Goal: Share content: Share content

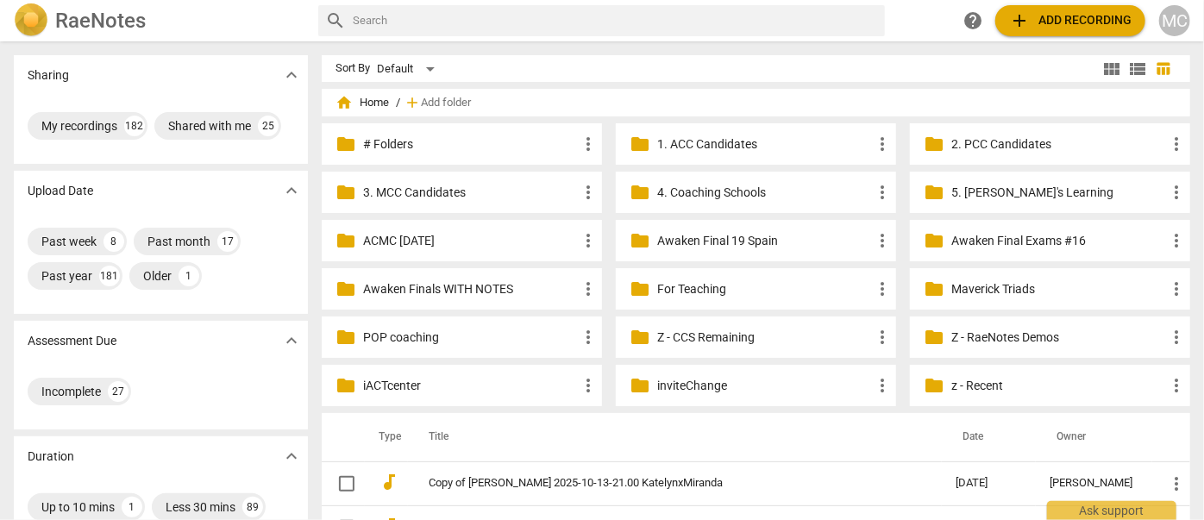
click at [428, 20] on input "text" at bounding box center [615, 21] width 525 height 28
type input "mehryar"
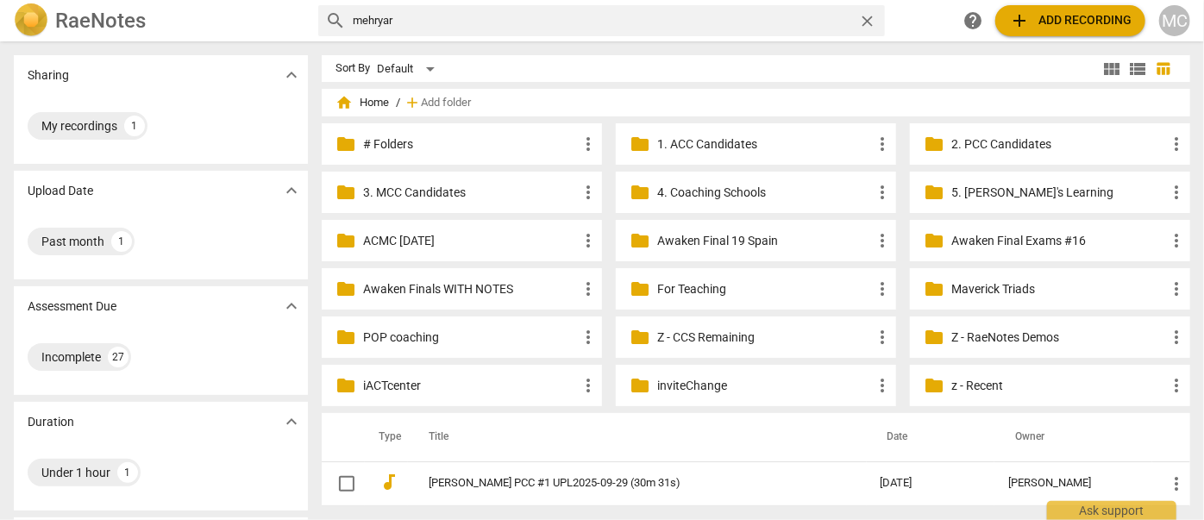
scroll to position [78, 0]
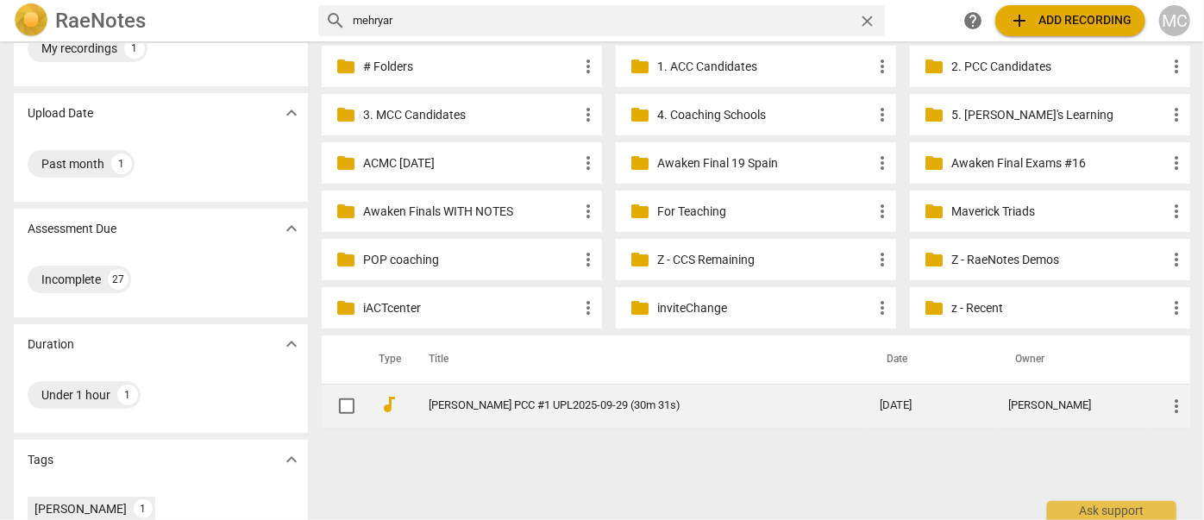
click at [512, 389] on td "[PERSON_NAME] PCC #1 UPL2025-09-29 (30m 31s)" at bounding box center [637, 406] width 459 height 44
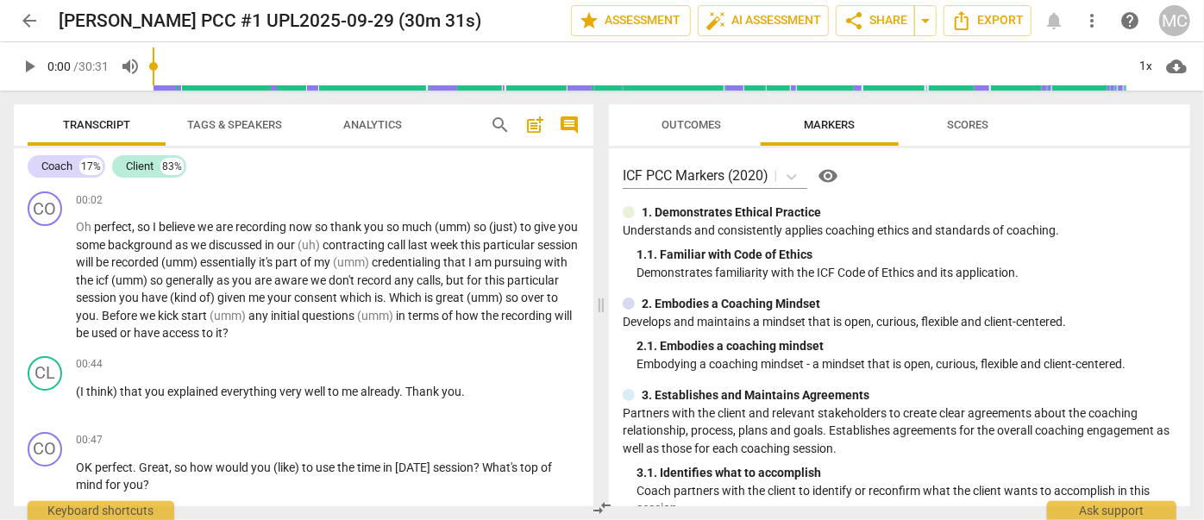
drag, startPoint x: 32, startPoint y: 64, endPoint x: 9, endPoint y: 68, distance: 23.7
click at [32, 64] on span "play_arrow" at bounding box center [29, 66] width 21 height 21
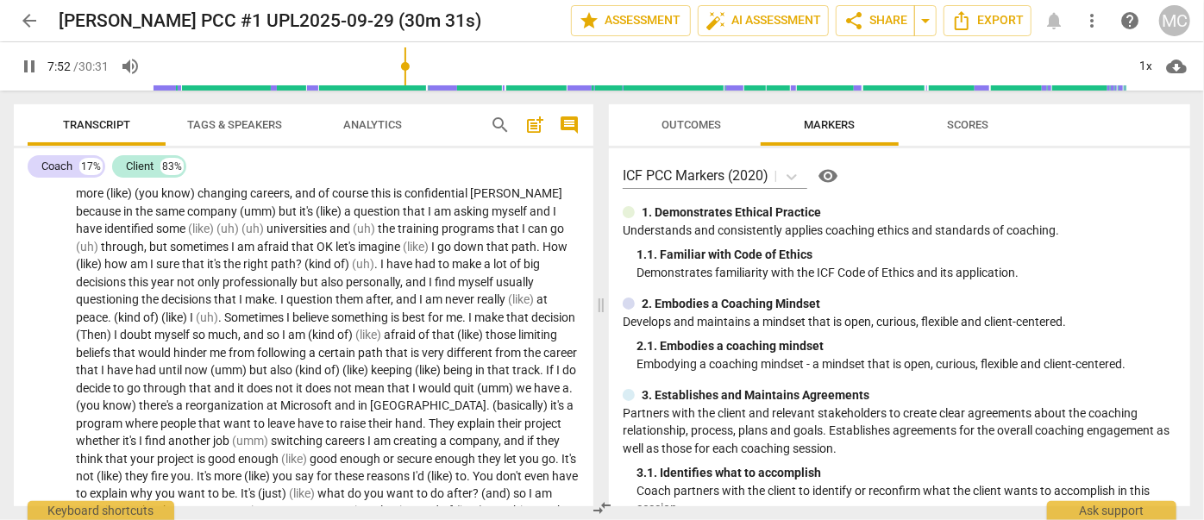
scroll to position [1678, 0]
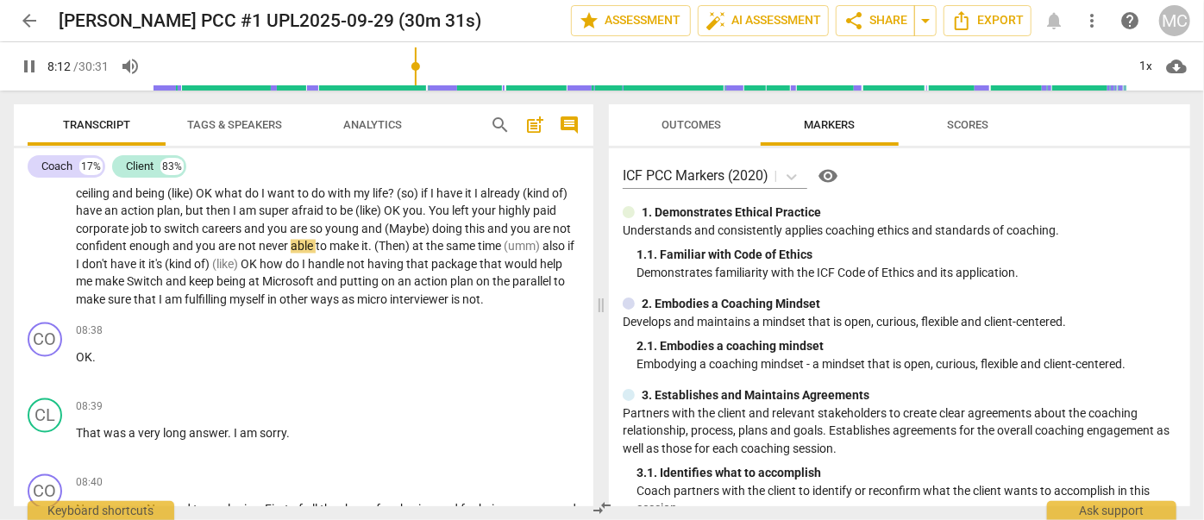
click at [21, 70] on span "pause" at bounding box center [29, 66] width 21 height 21
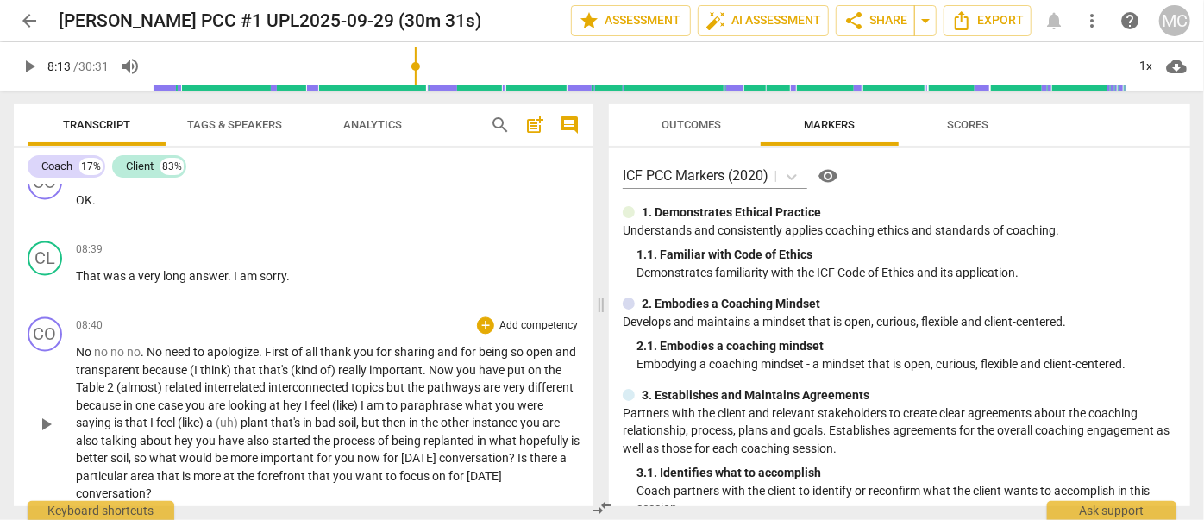
scroll to position [1913, 0]
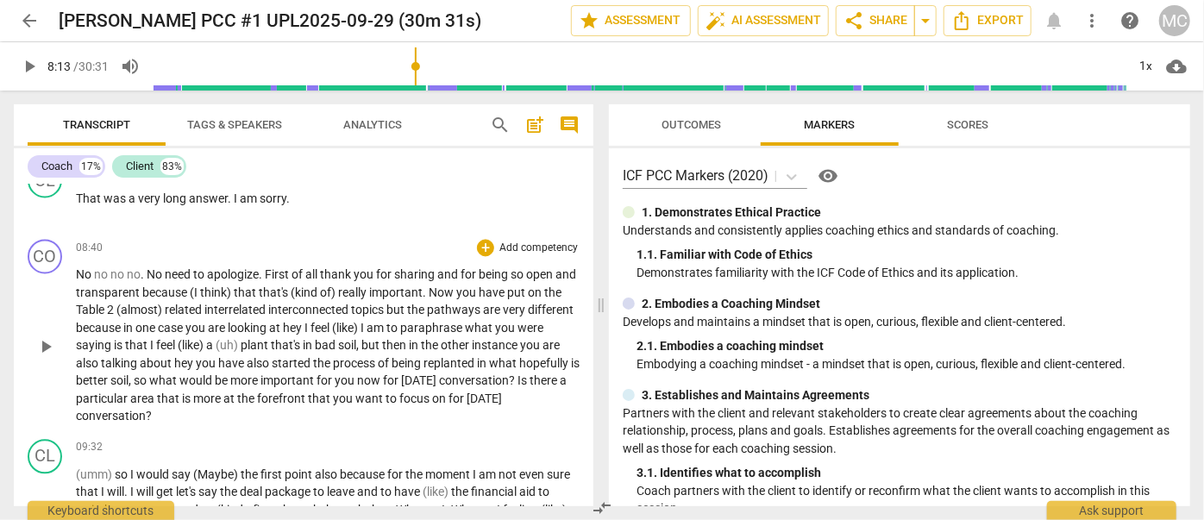
click at [185, 326] on span "case" at bounding box center [172, 328] width 28 height 14
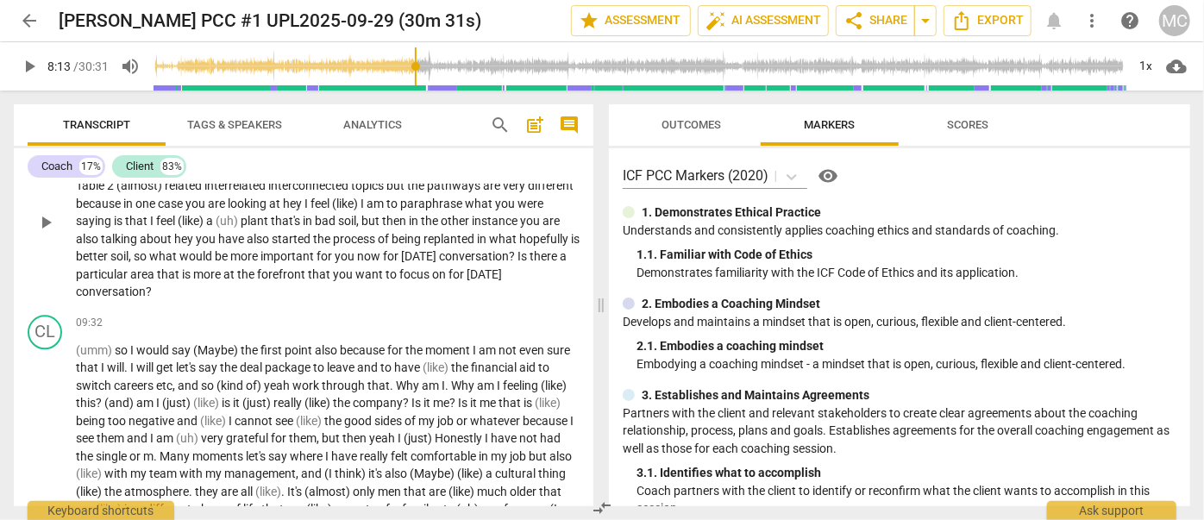
scroll to position [1802, 0]
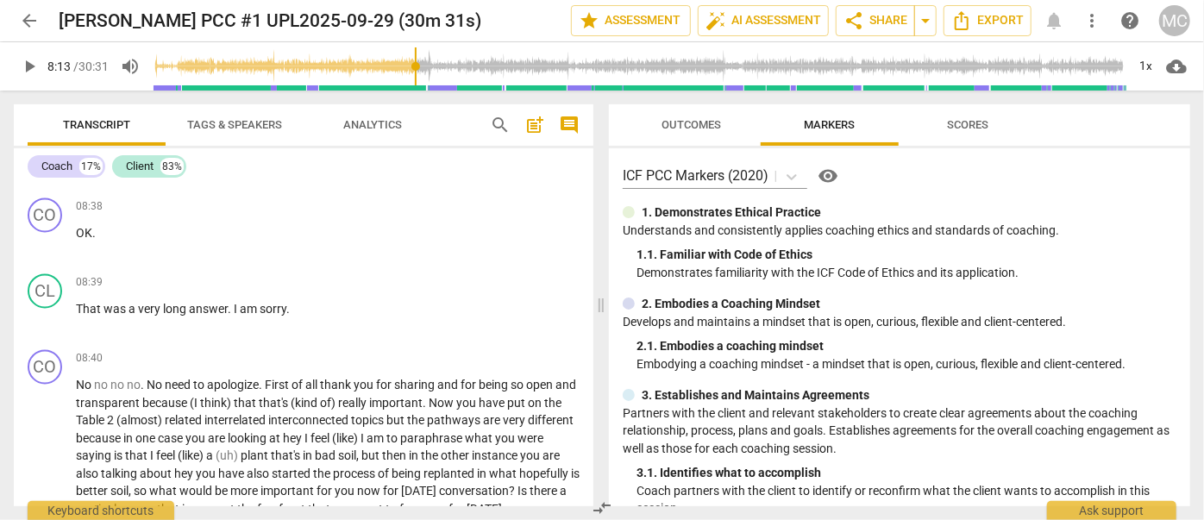
click at [83, 381] on span "No" at bounding box center [85, 386] width 18 height 14
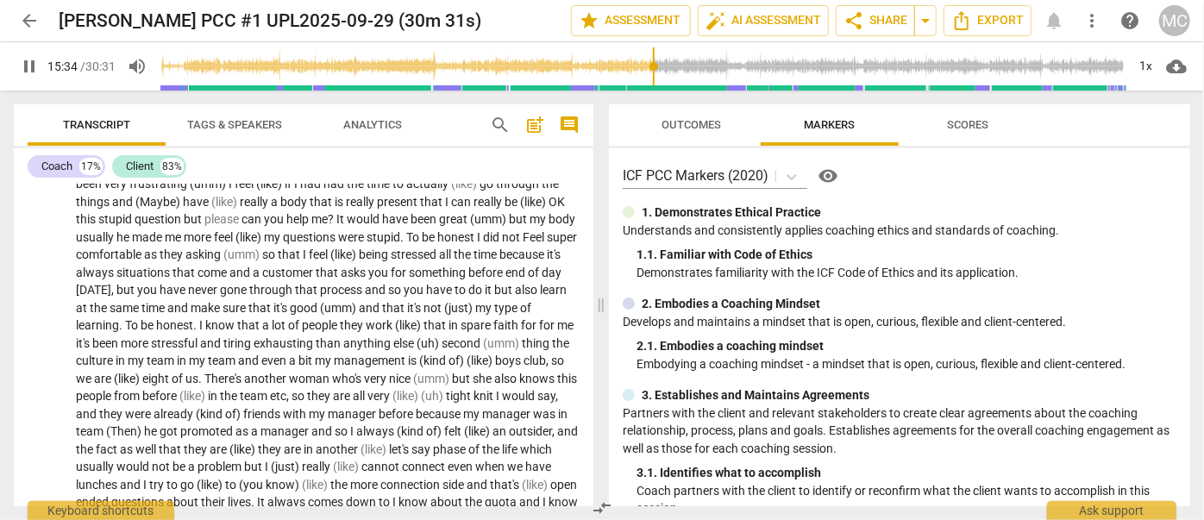
scroll to position [3598, 0]
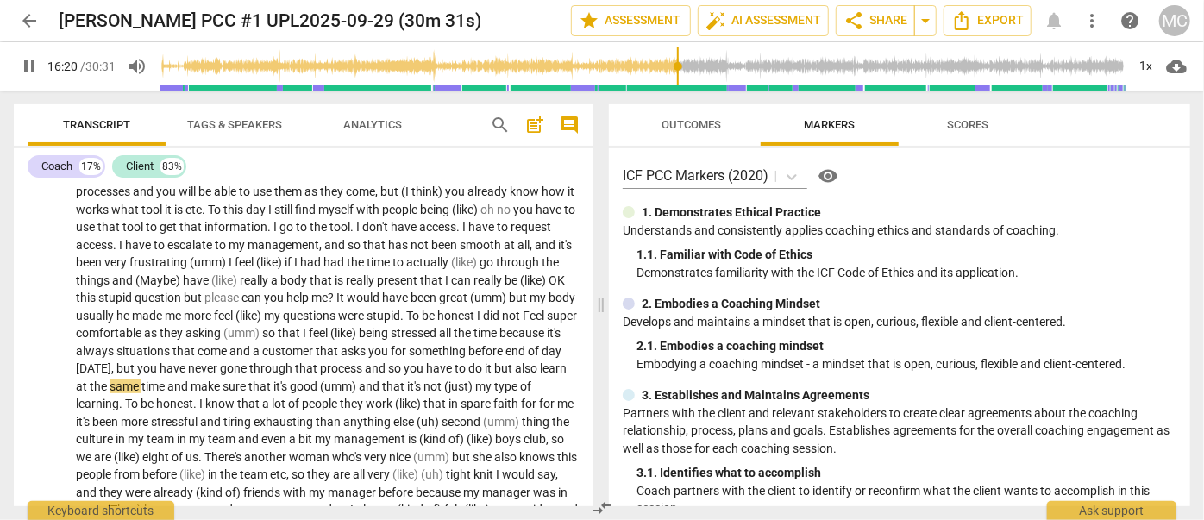
drag, startPoint x: 24, startPoint y: 59, endPoint x: 11, endPoint y: 60, distance: 13.0
click at [24, 59] on span "pause" at bounding box center [29, 66] width 21 height 21
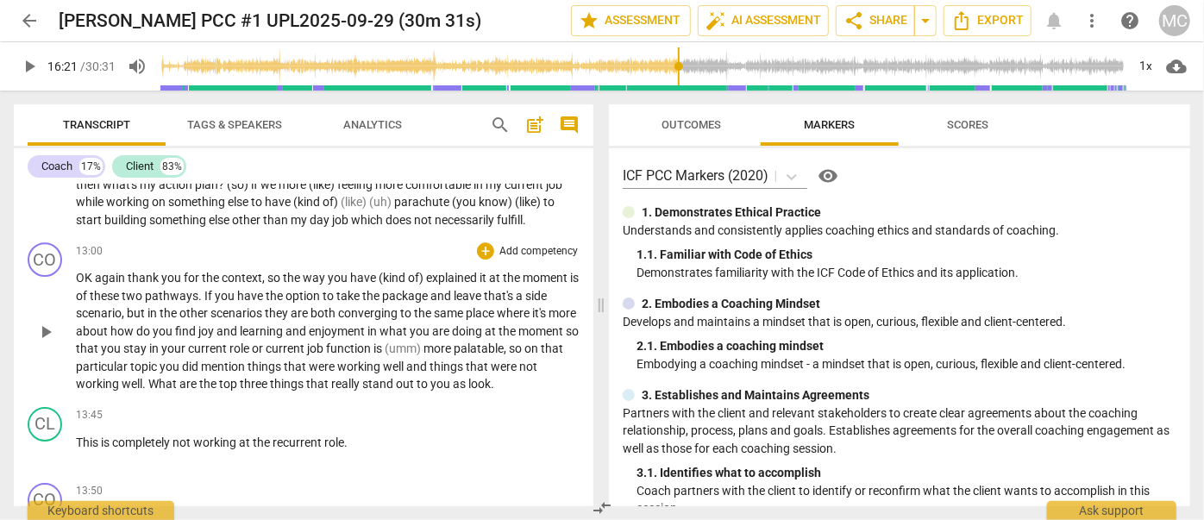
scroll to position [2893, 0]
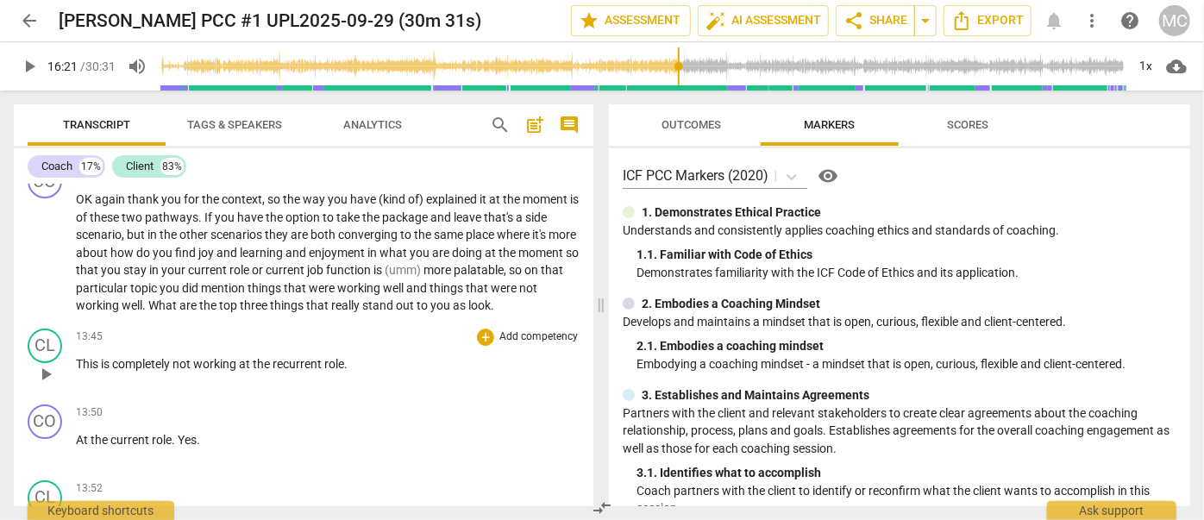
click at [367, 354] on div "CL play_arrow pause 13:45 + Add competency keyboard_arrow_right This is complet…" at bounding box center [303, 360] width 579 height 76
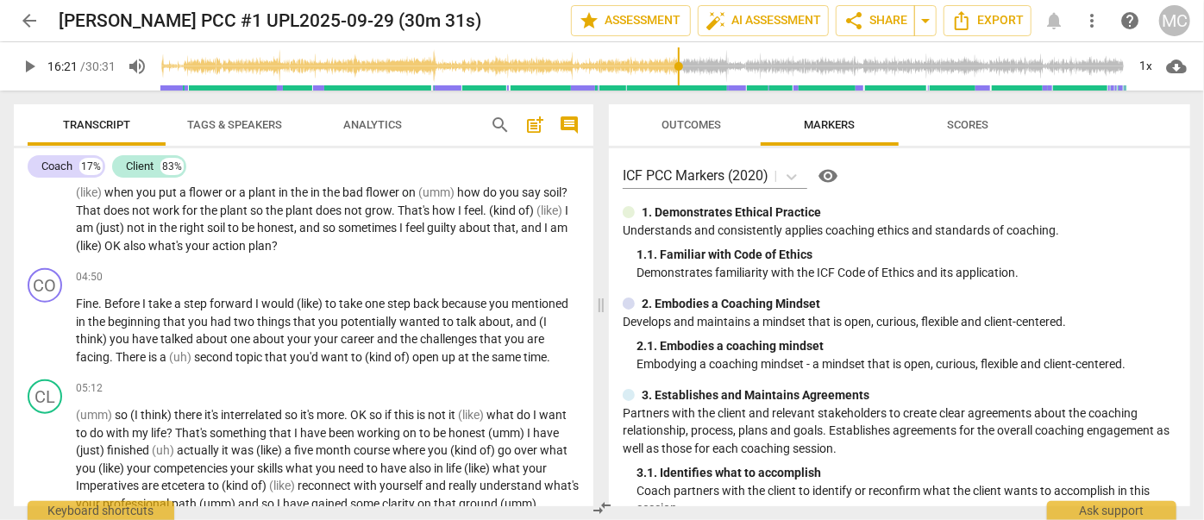
scroll to position [0, 0]
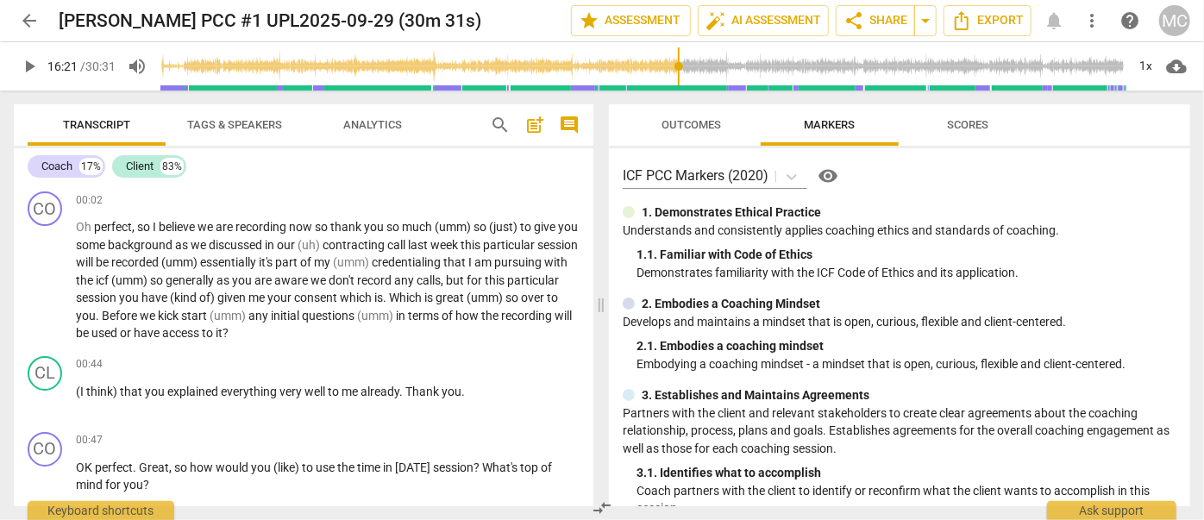
drag, startPoint x: 269, startPoint y: 412, endPoint x: 209, endPoint y: 122, distance: 296.8
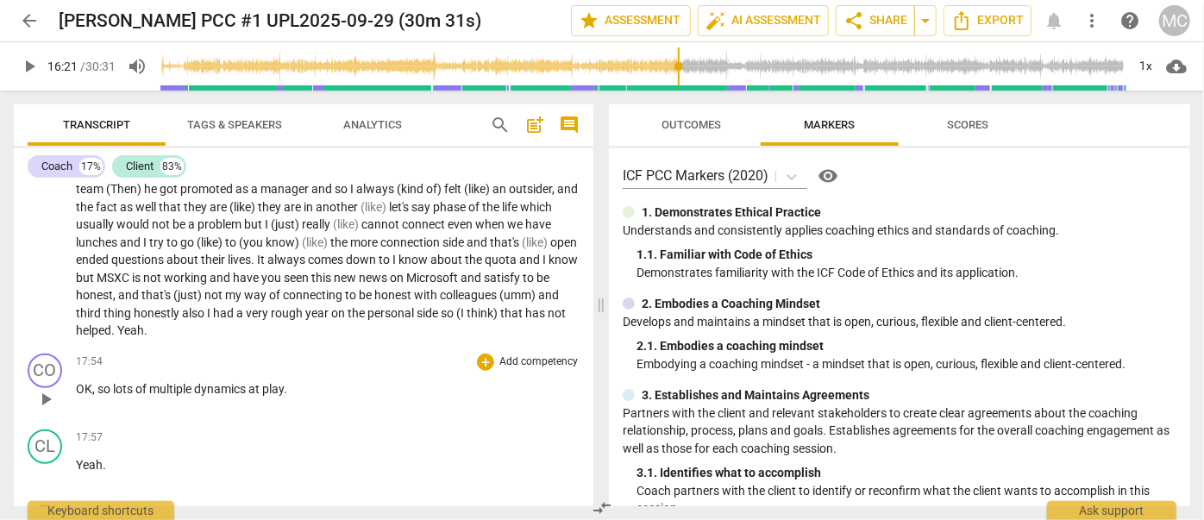
scroll to position [3998, 0]
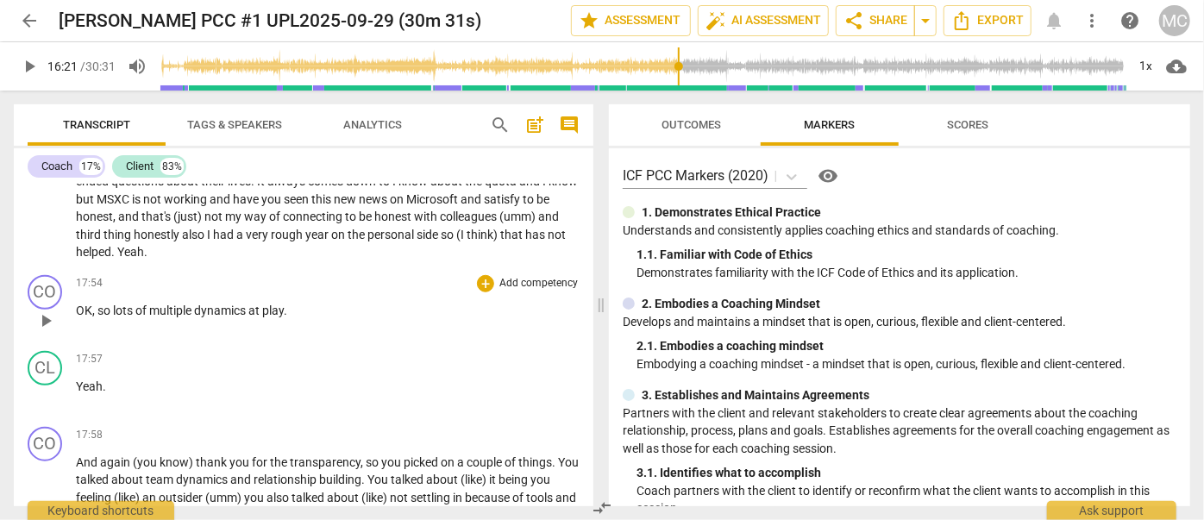
click at [43, 331] on span "play_arrow" at bounding box center [45, 320] width 21 height 21
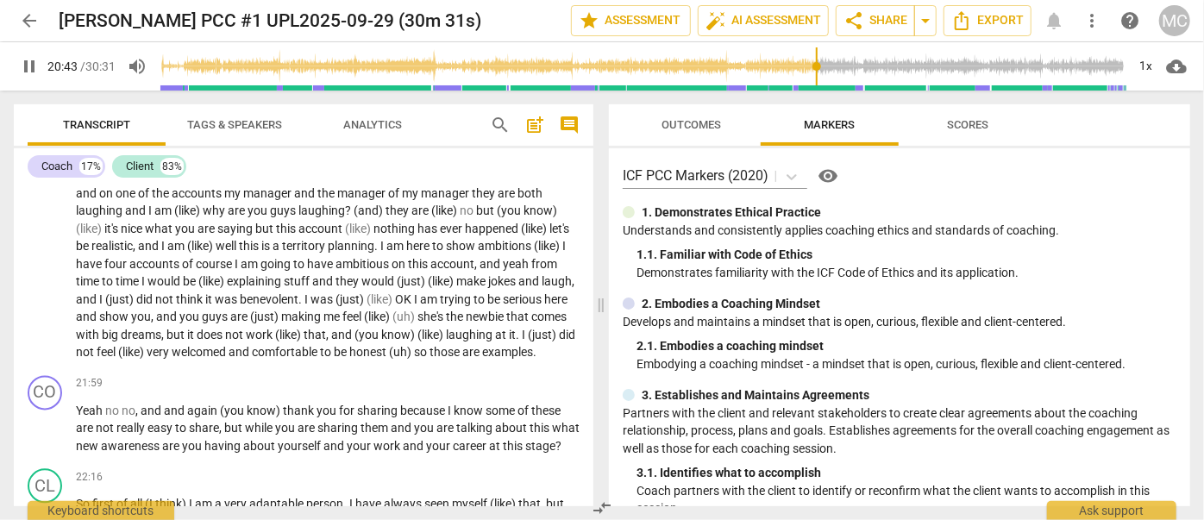
scroll to position [5182, 0]
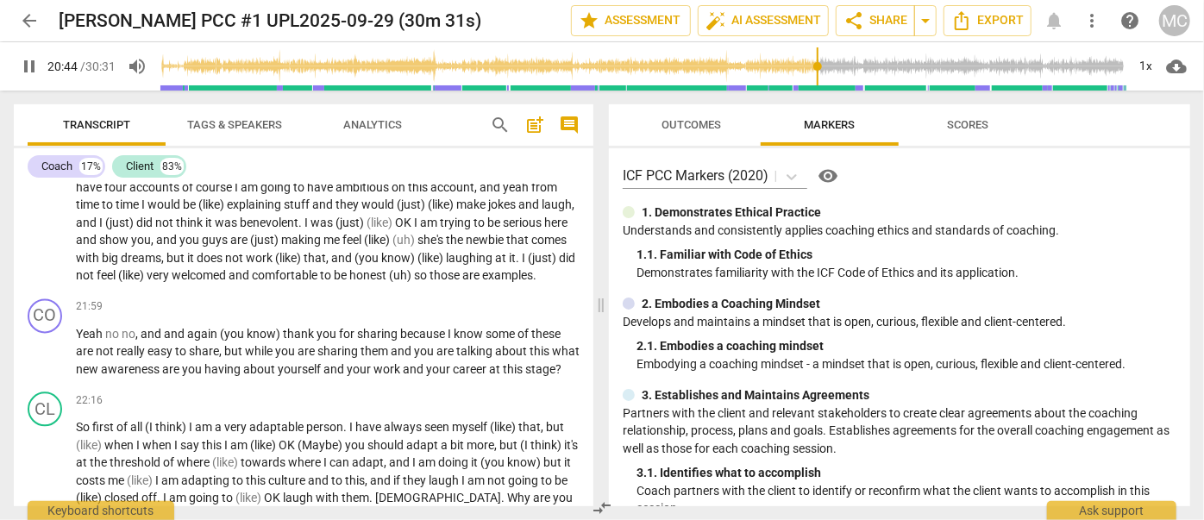
drag, startPoint x: 34, startPoint y: 66, endPoint x: 16, endPoint y: 72, distance: 18.8
click at [34, 71] on span "pause" at bounding box center [29, 66] width 21 height 21
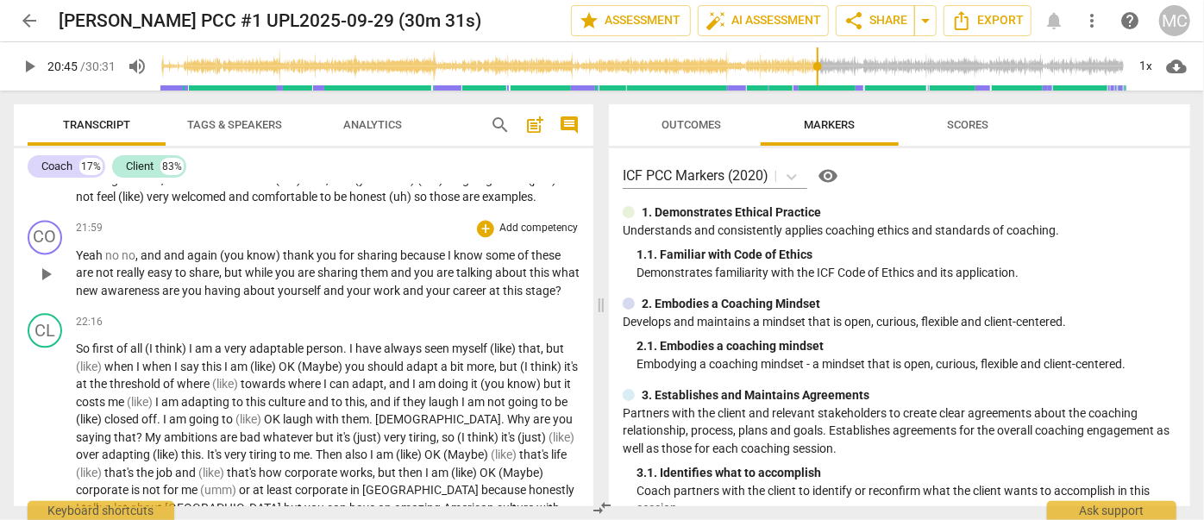
click at [47, 285] on span "play_arrow" at bounding box center [45, 274] width 21 height 21
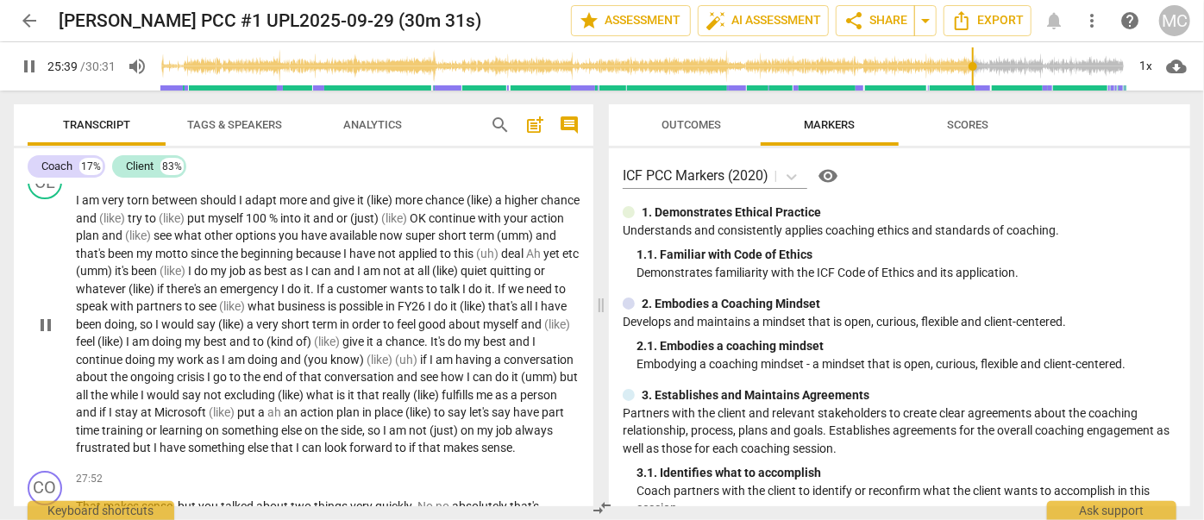
scroll to position [6158, 0]
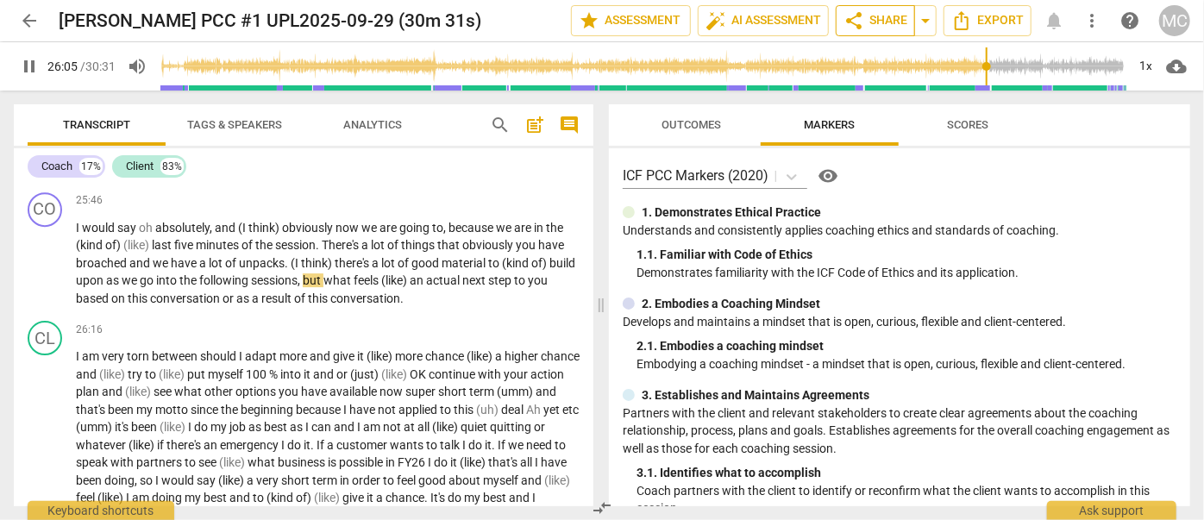
click at [869, 20] on span "share Share" at bounding box center [875, 20] width 64 height 21
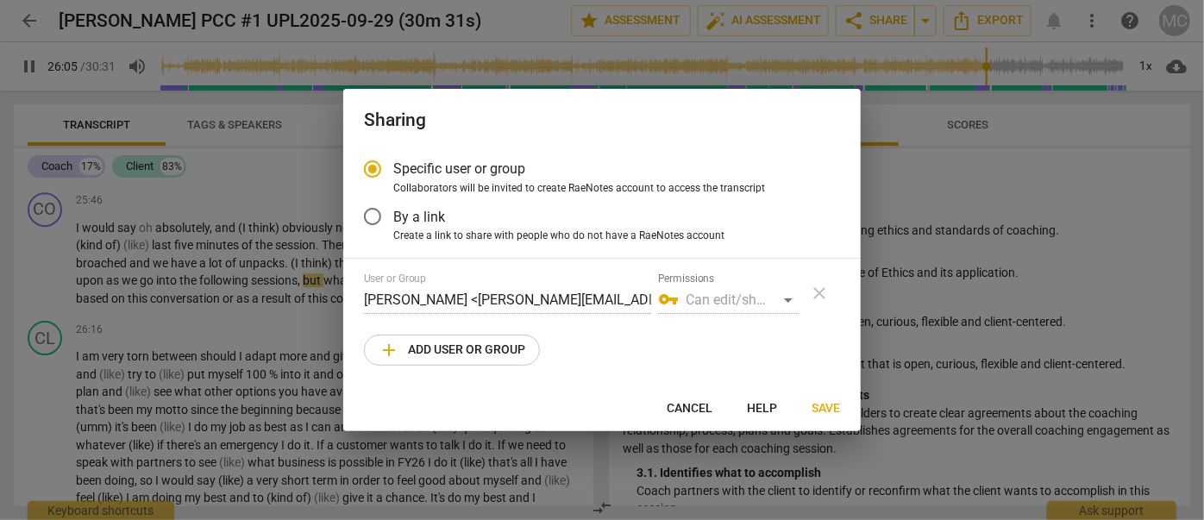
type input "1566"
radio input "false"
drag, startPoint x: 455, startPoint y: 231, endPoint x: 470, endPoint y: 241, distance: 17.5
click at [449, 231] on span "Create a link to share with people who do not have a RaeNotes account" at bounding box center [558, 237] width 331 height 16
type input "1568"
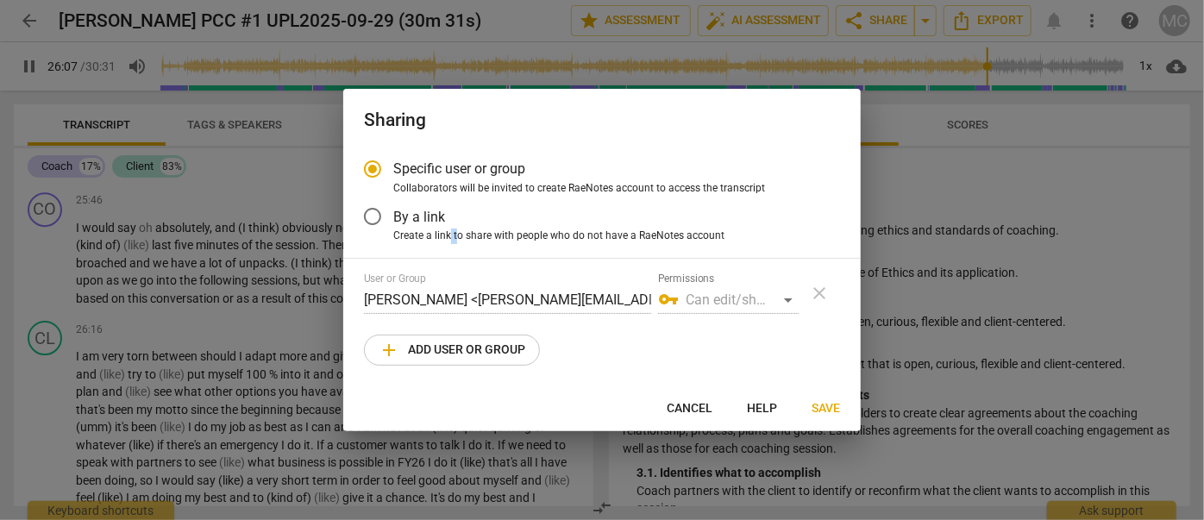
click at [370, 214] on input "By a link" at bounding box center [372, 216] width 41 height 41
radio input "false"
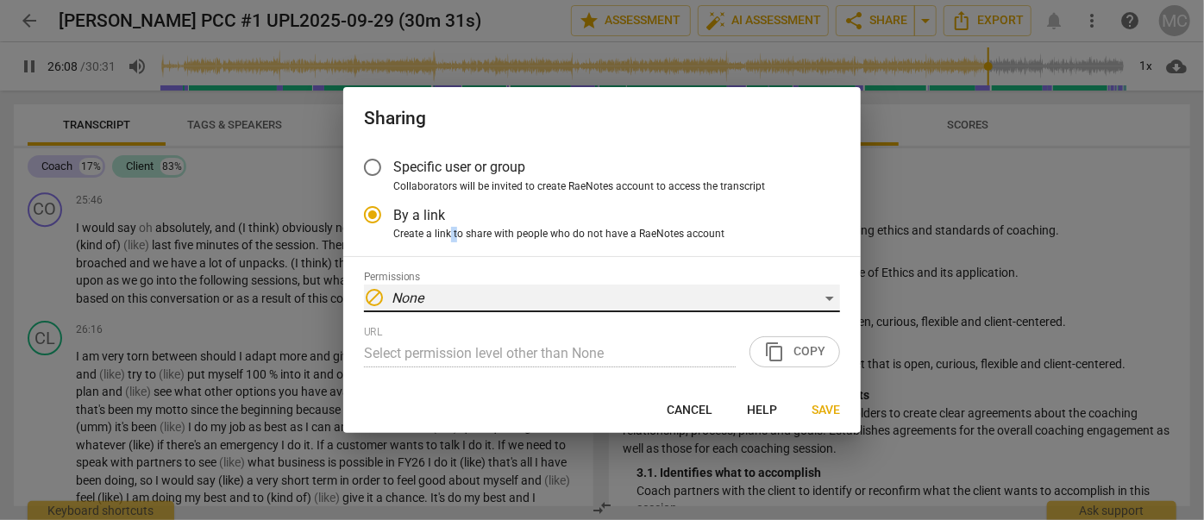
click at [655, 295] on div "block None" at bounding box center [602, 299] width 476 height 28
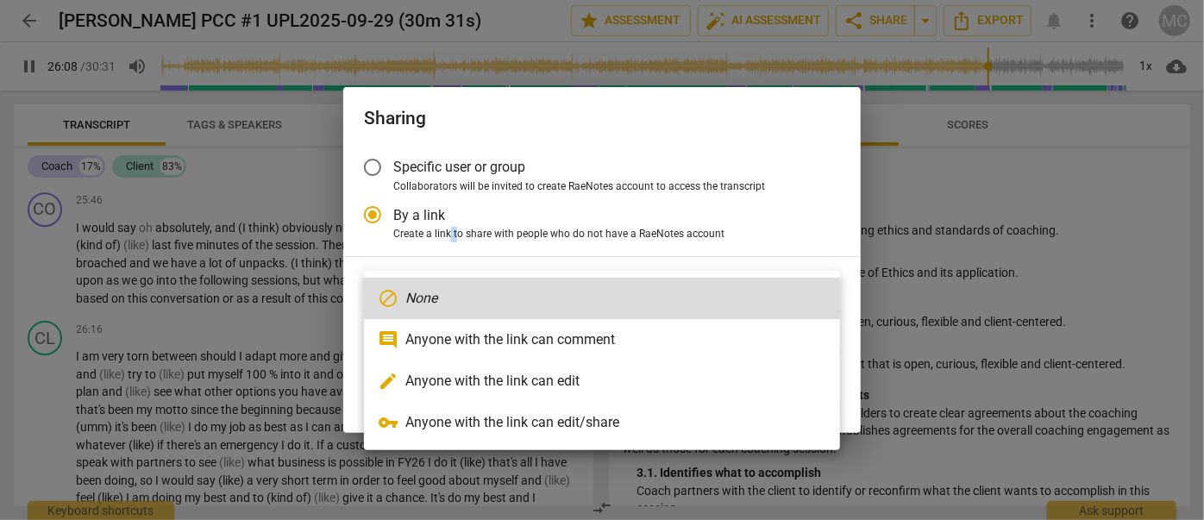
type input "1569"
click at [577, 420] on li "vpn_key Anyone with the link can edit/share" at bounding box center [602, 422] width 476 height 41
radio input "false"
type input "[URL][DOMAIN_NAME]"
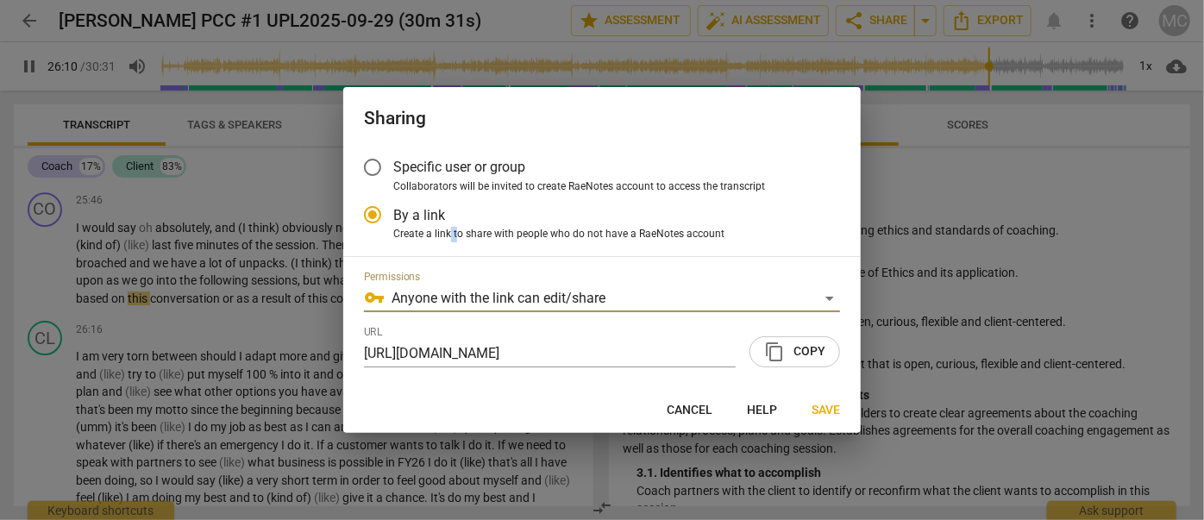
click at [793, 345] on span "content_copy Copy" at bounding box center [794, 351] width 61 height 21
copy span "t"
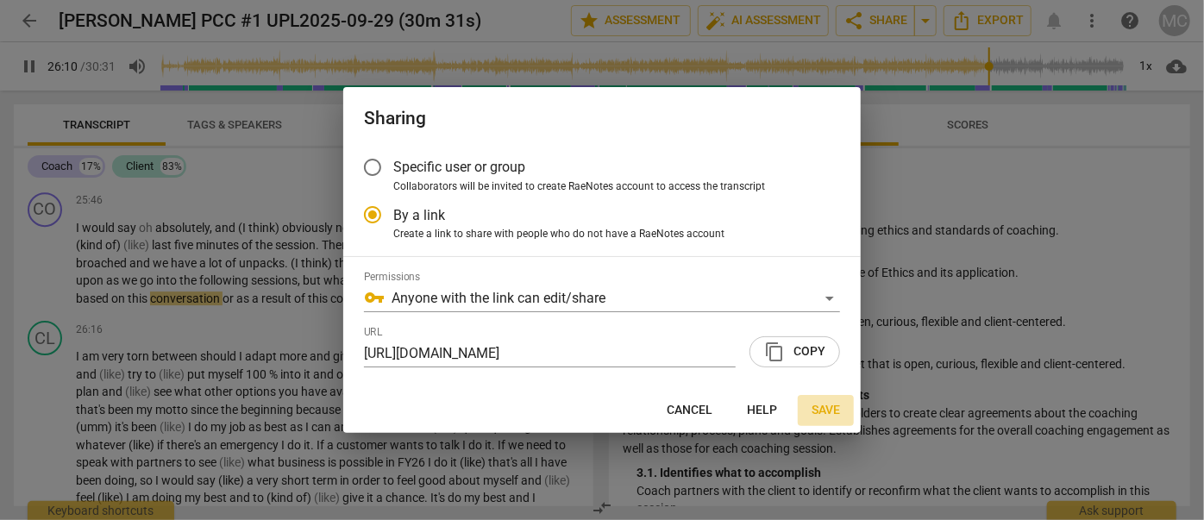
click at [833, 412] on span "Save" at bounding box center [825, 410] width 28 height 17
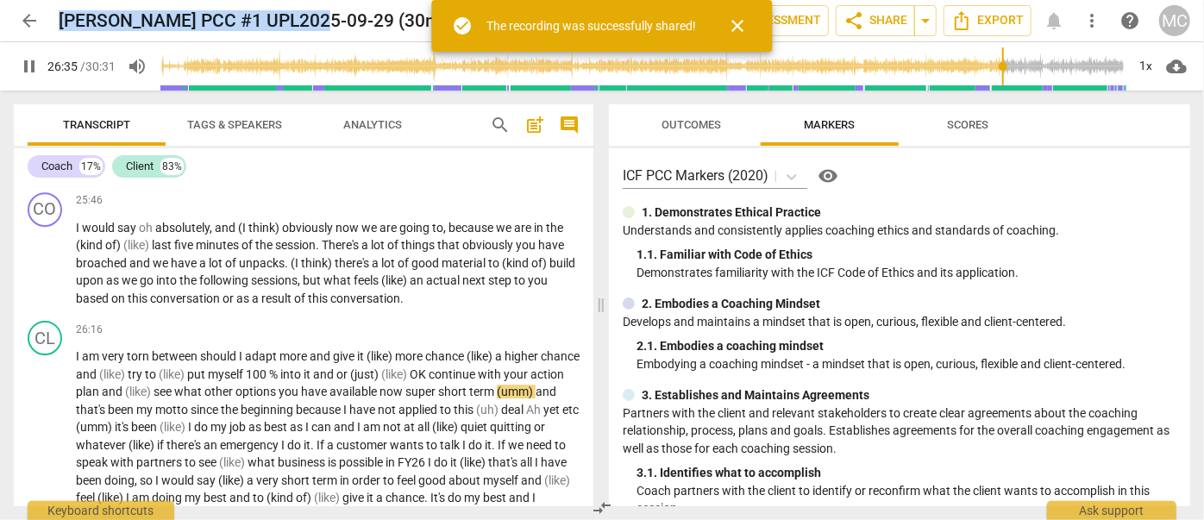
drag, startPoint x: 64, startPoint y: 19, endPoint x: 322, endPoint y: 17, distance: 257.8
click at [322, 17] on h2 "[PERSON_NAME] PCC #1 UPL2025-09-29 (30m 31s)" at bounding box center [270, 21] width 423 height 22
click at [742, 20] on span "close" at bounding box center [738, 26] width 21 height 21
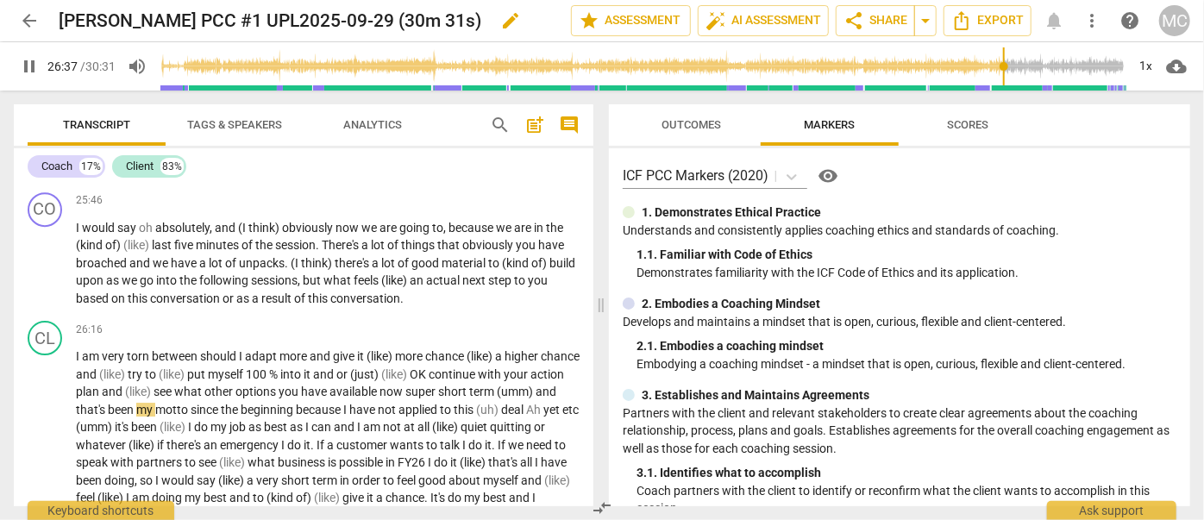
click at [514, 23] on div "[PERSON_NAME] PCC #1 UPL2025-09-29 (30m 31s) edit" at bounding box center [308, 20] width 498 height 31
click at [503, 22] on span "edit" at bounding box center [510, 20] width 21 height 21
click at [427, 18] on input "[PERSON_NAME] PCC #1 UPL2025-09-29 (30m 31s)" at bounding box center [277, 20] width 436 height 33
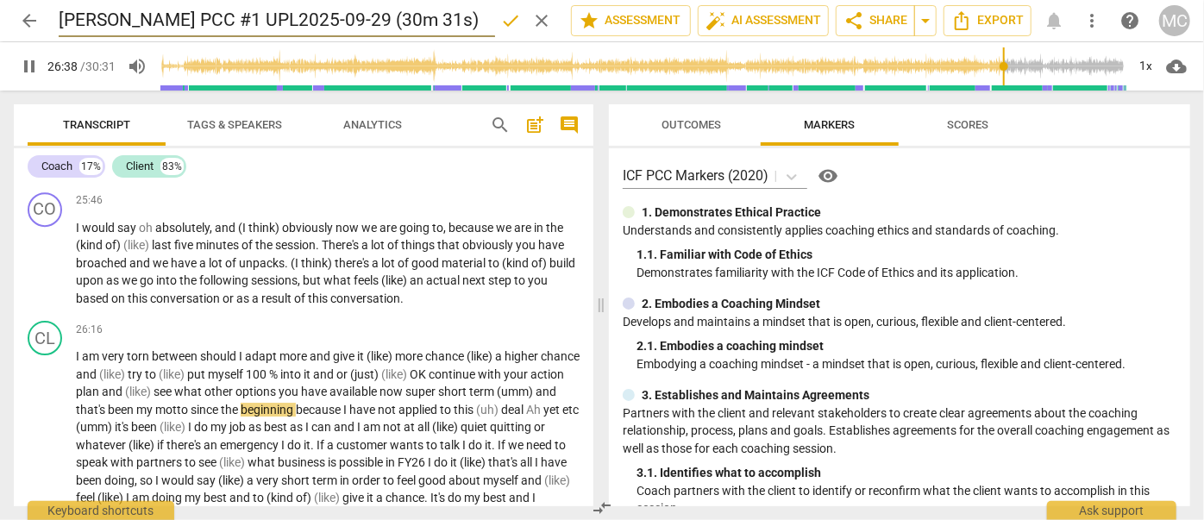
click at [541, 22] on span "clear" at bounding box center [541, 20] width 21 height 21
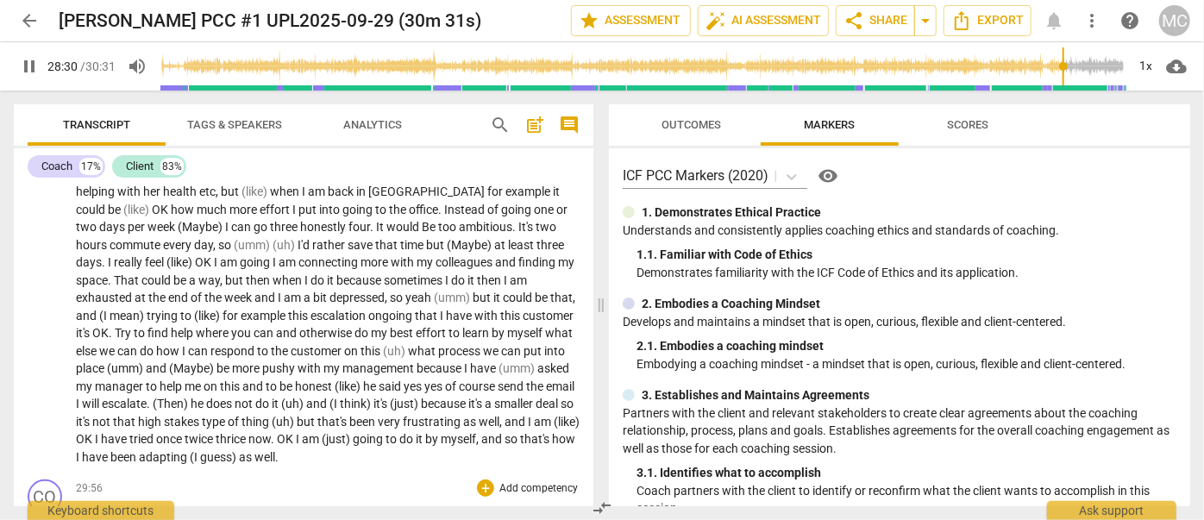
scroll to position [7187, 0]
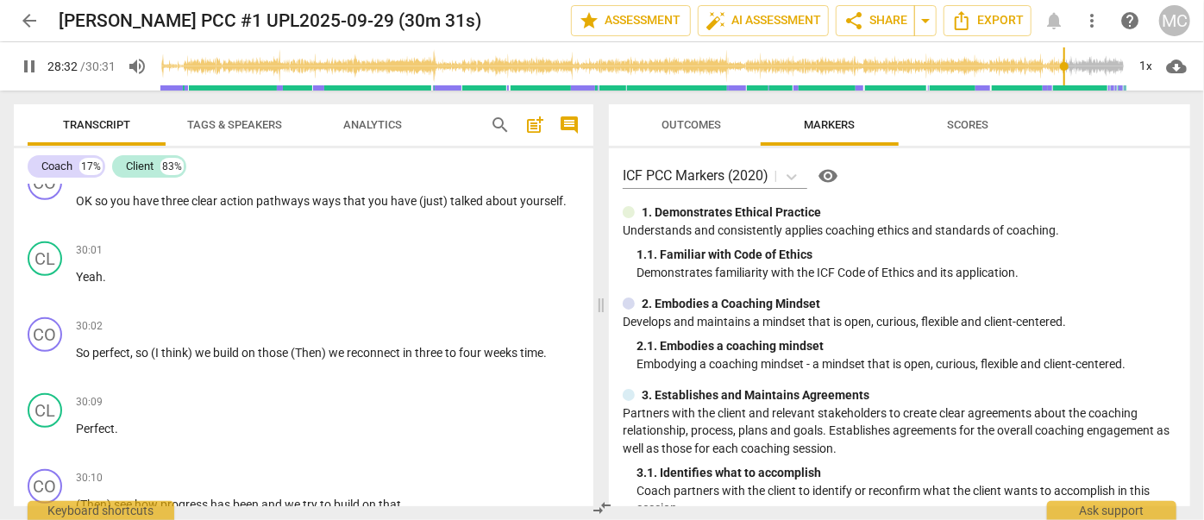
click at [27, 64] on span "pause" at bounding box center [29, 66] width 21 height 21
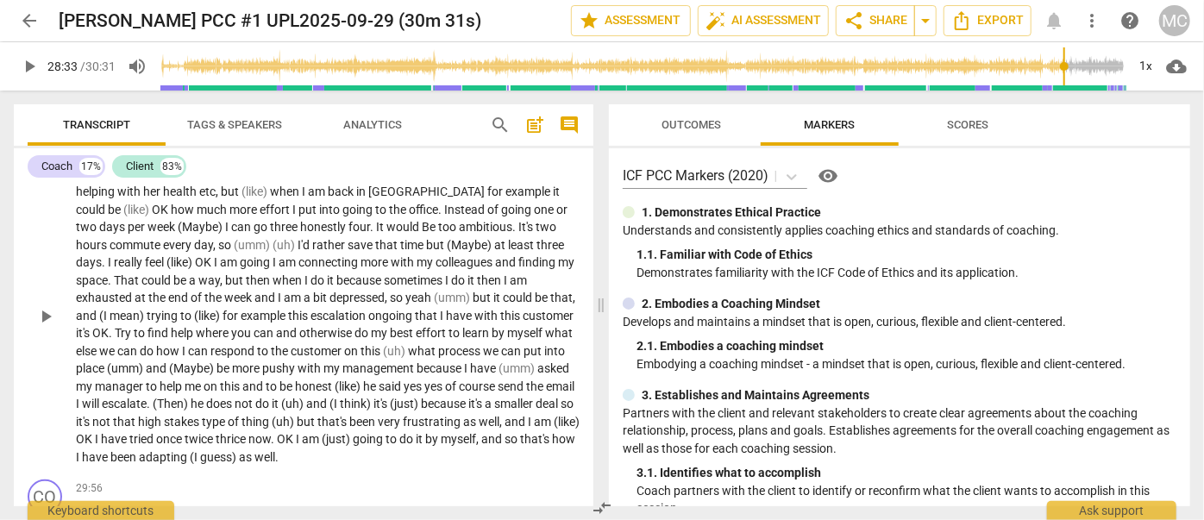
type input "1713"
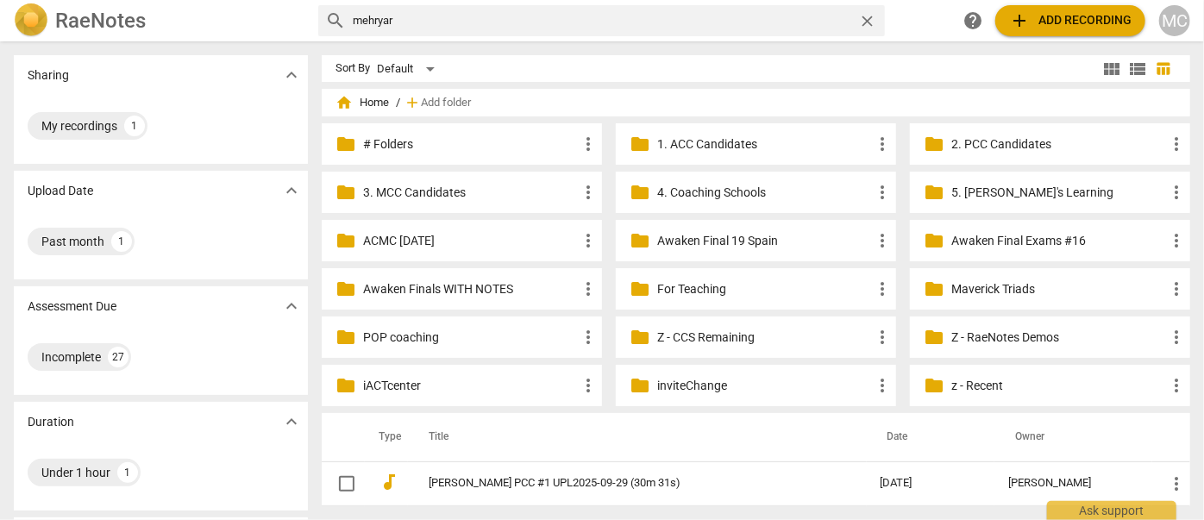
click at [878, 17] on div "close" at bounding box center [871, 21] width 27 height 18
click at [873, 17] on span "close" at bounding box center [867, 21] width 18 height 18
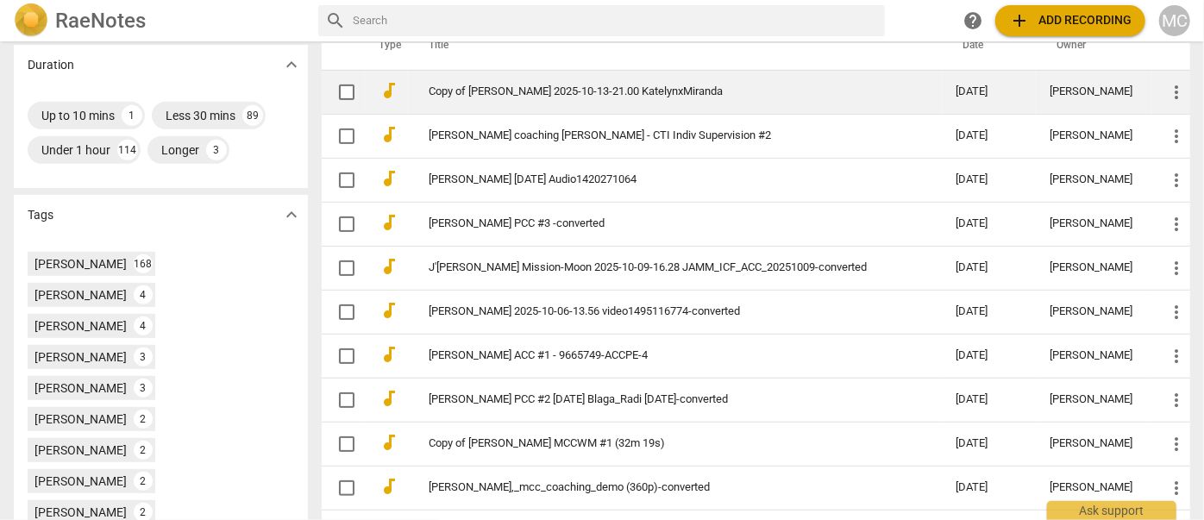
scroll to position [313, 0]
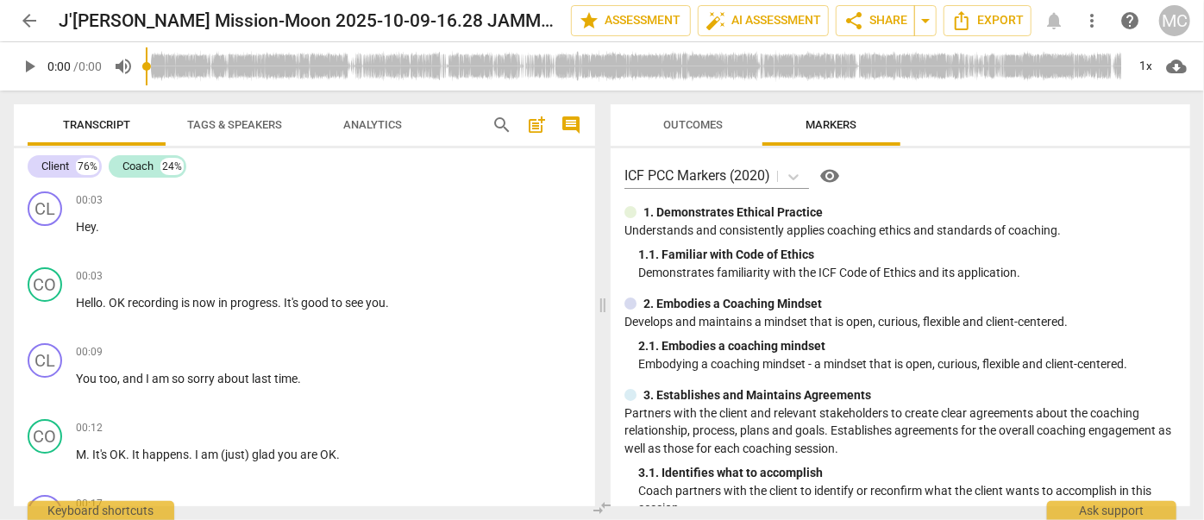
scroll to position [156, 0]
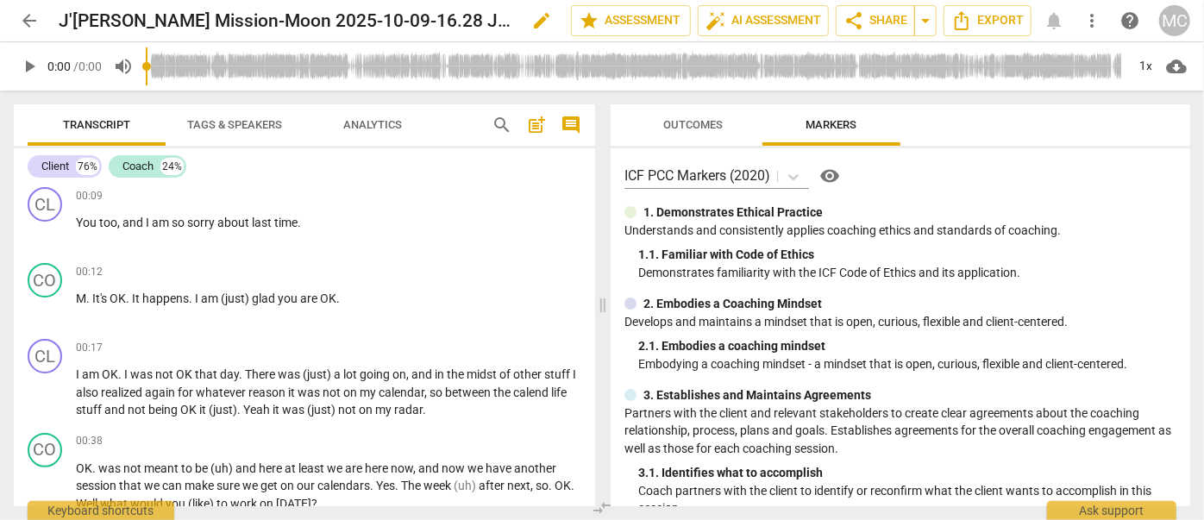
click at [537, 17] on span "edit" at bounding box center [541, 20] width 21 height 21
click at [450, 18] on input "J'[PERSON_NAME] Mission-Moon 2025-10-09-16.28 JAMM_ICF_ACC_20251009-converted" at bounding box center [277, 20] width 436 height 33
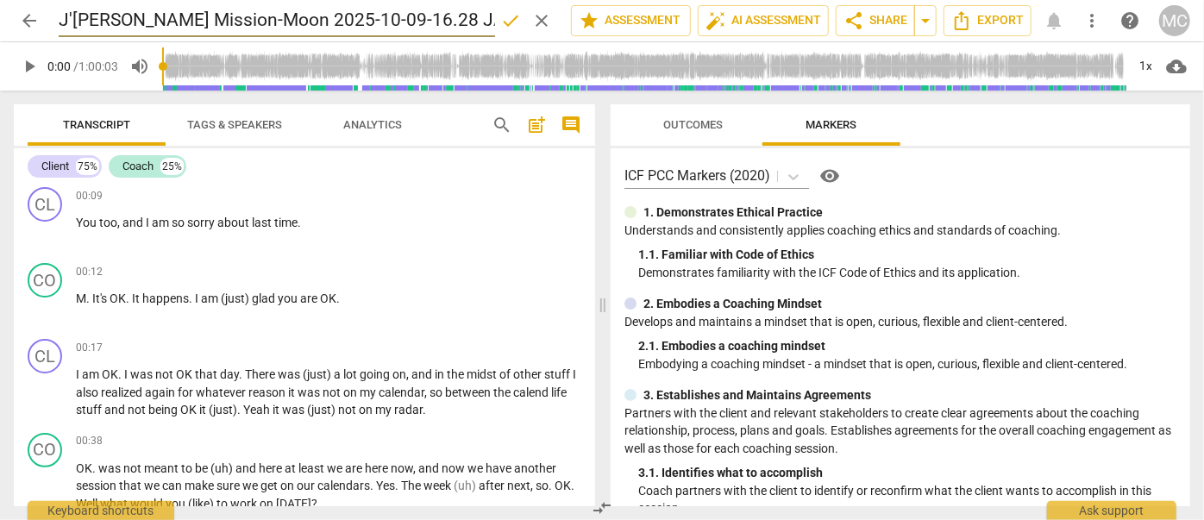
scroll to position [0, 207]
click at [542, 22] on span "clear" at bounding box center [541, 20] width 21 height 21
click at [535, 24] on span "edit" at bounding box center [541, 20] width 21 height 21
drag, startPoint x: 535, startPoint y: 24, endPoint x: 411, endPoint y: 16, distance: 124.5
click at [411, 16] on input "J'[PERSON_NAME] Mission-Moon 2025-10-09-16.28 JAMM_ICF_ACC_20251009-converted" at bounding box center [277, 20] width 436 height 33
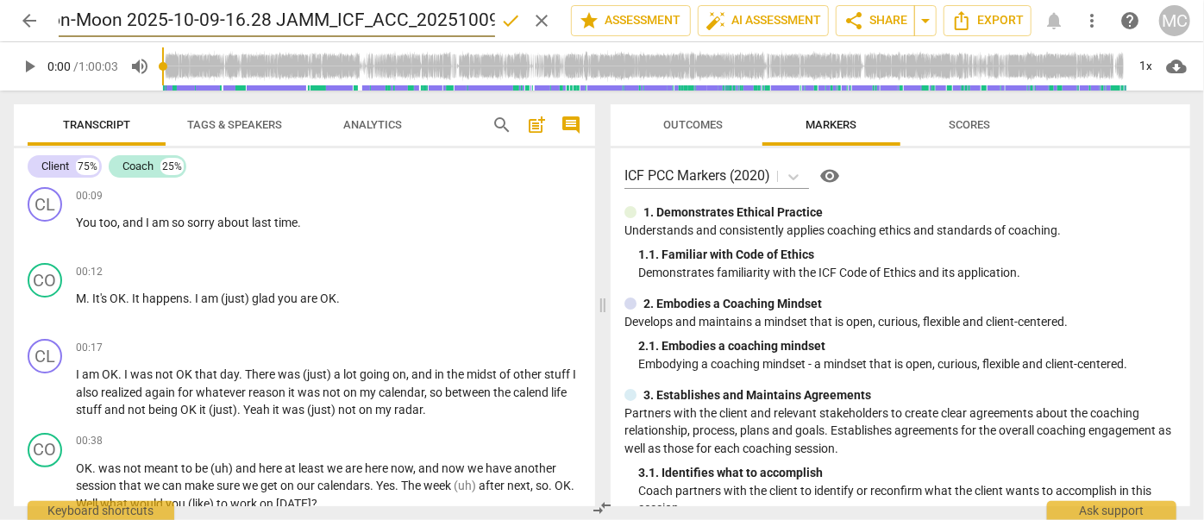
click at [534, 20] on span "clear" at bounding box center [541, 20] width 21 height 21
click at [867, 26] on span "share Share" at bounding box center [875, 20] width 64 height 21
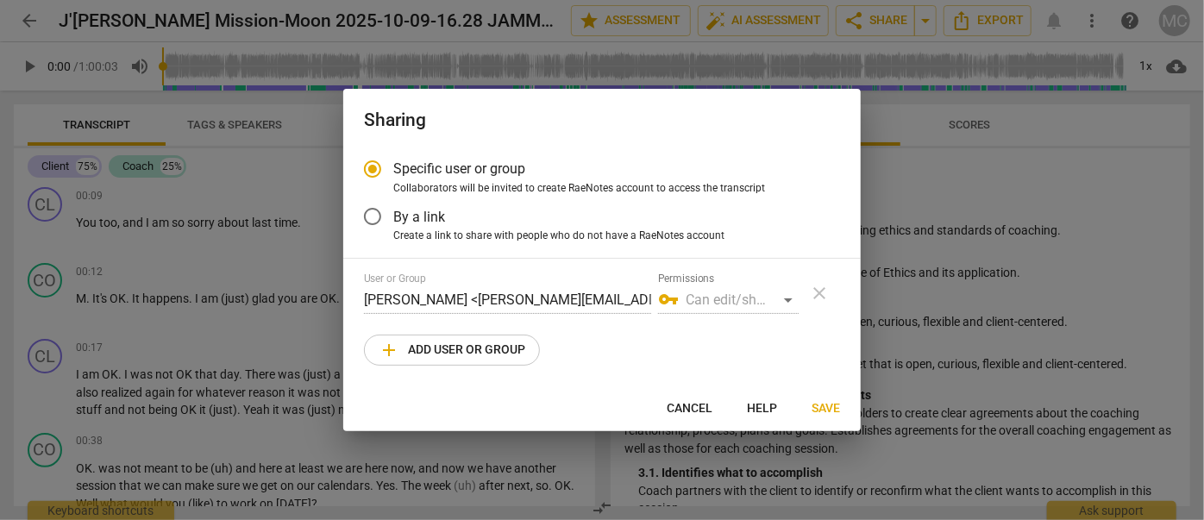
radio input "false"
click at [414, 213] on span "By a link" at bounding box center [419, 217] width 52 height 20
click at [393, 213] on input "By a link" at bounding box center [372, 216] width 41 height 41
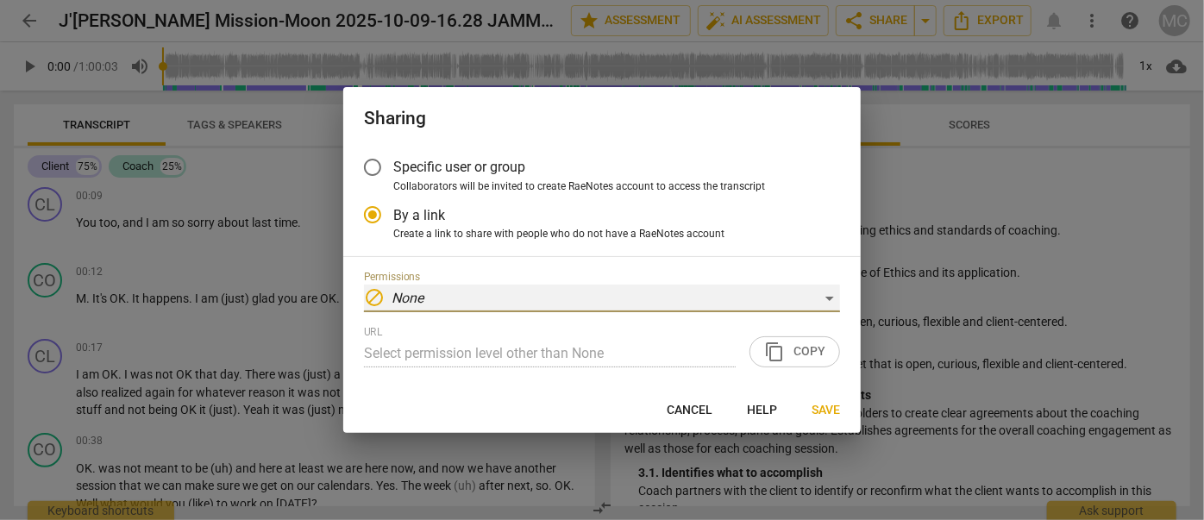
click at [761, 302] on div "block None" at bounding box center [602, 299] width 476 height 28
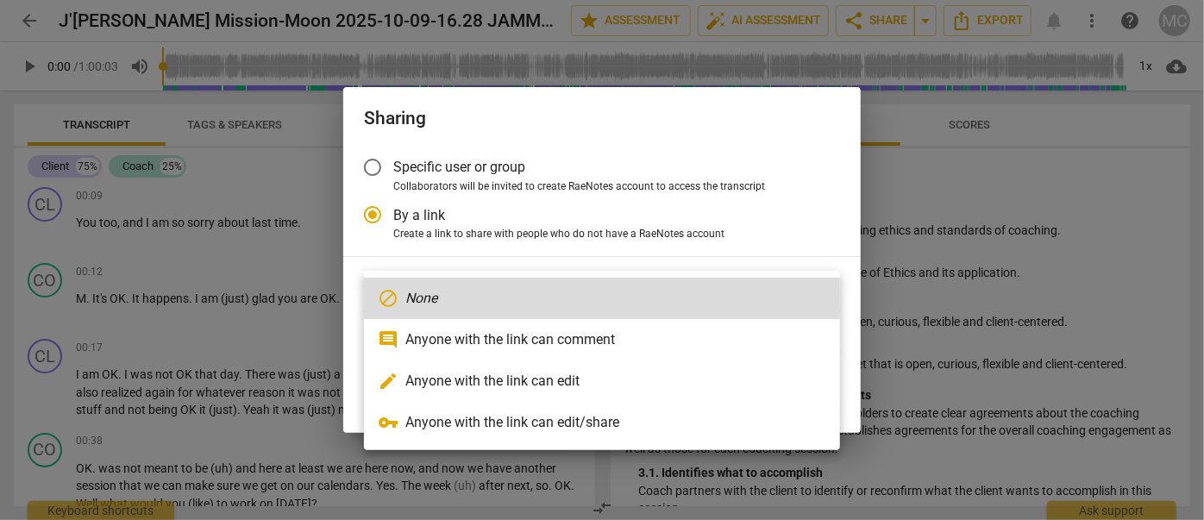
click at [653, 379] on li "edit Anyone with the link can edit" at bounding box center [602, 380] width 476 height 41
radio input "false"
type input "https://app.raenotes.com/meeting/cd52475d76af420490ab630e25ac9011"
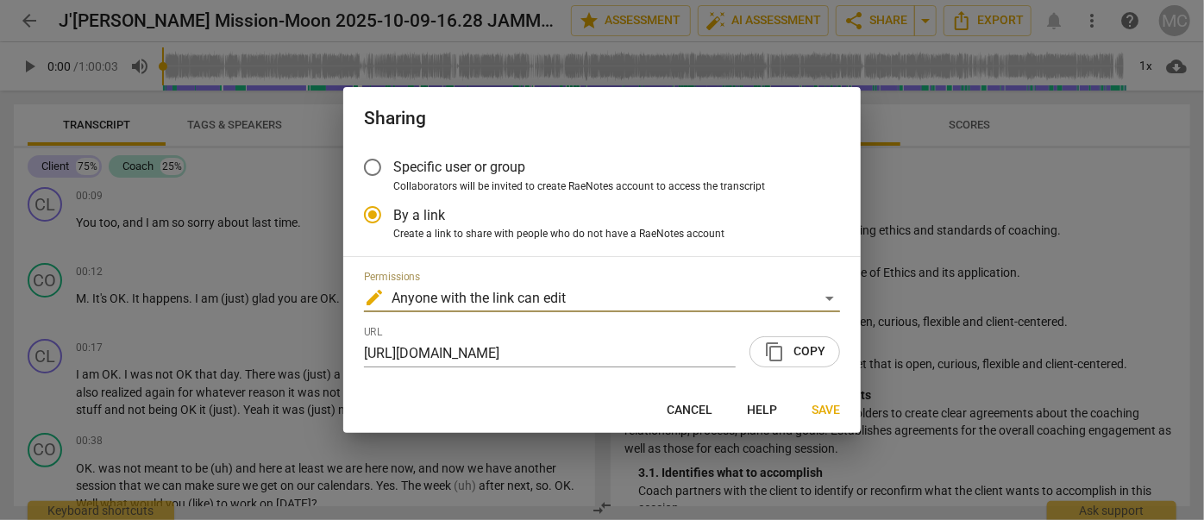
click at [817, 406] on span "Save" at bounding box center [825, 410] width 28 height 17
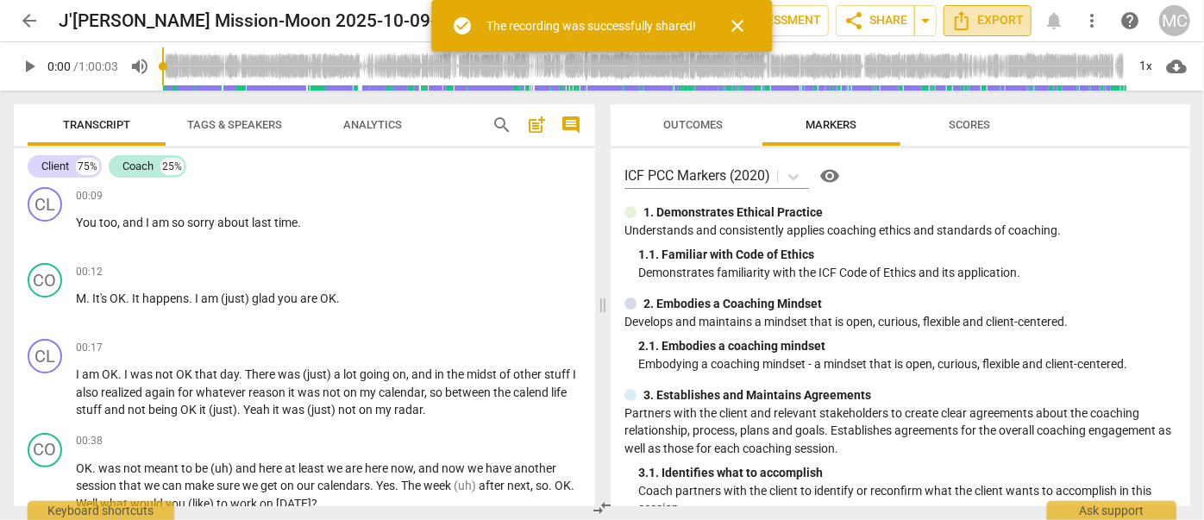
click at [992, 21] on span "Export" at bounding box center [987, 20] width 72 height 21
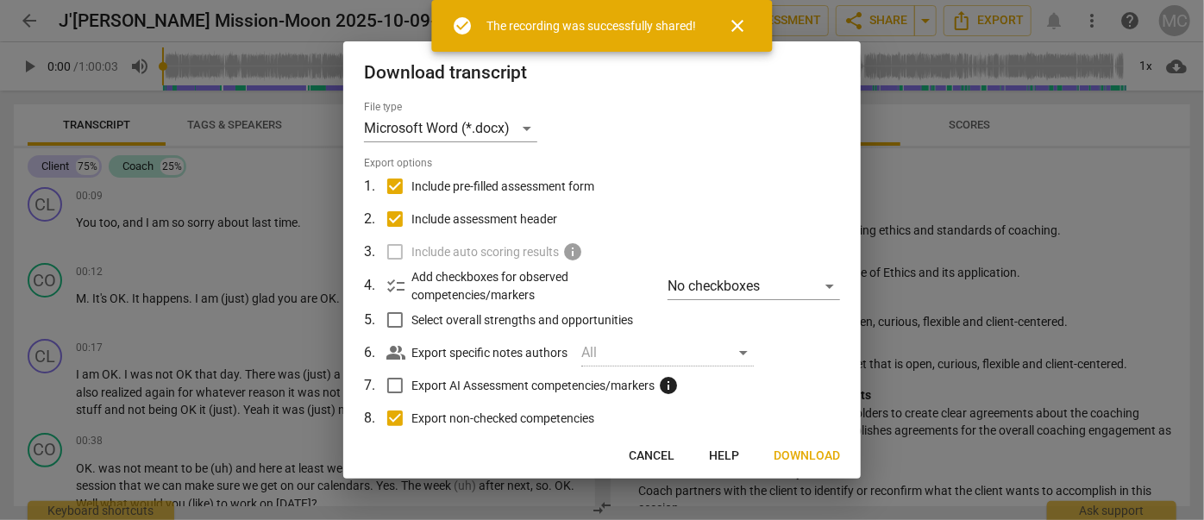
scroll to position [133, 0]
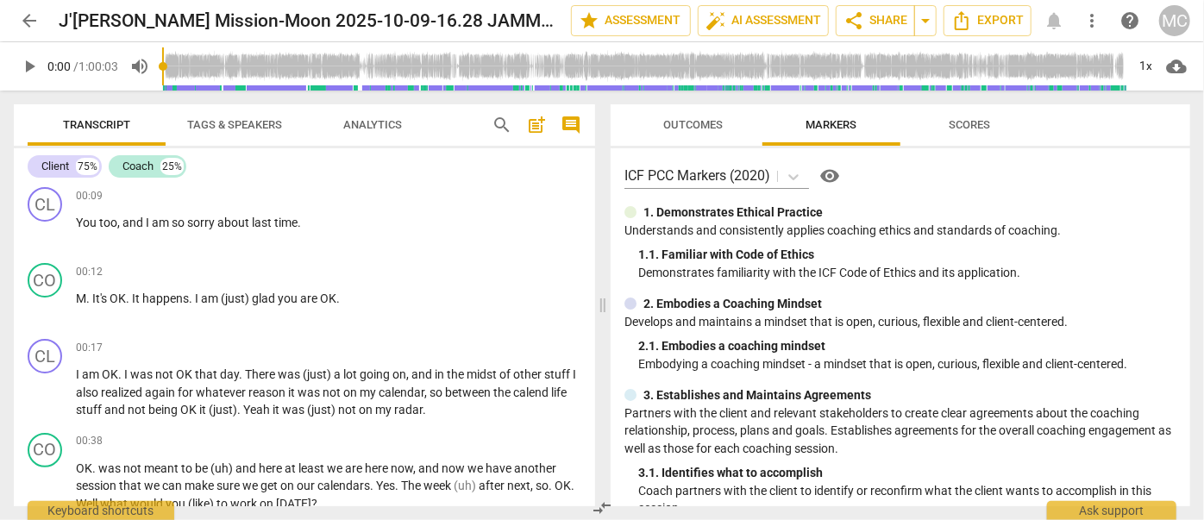
drag, startPoint x: 911, startPoint y: 105, endPoint x: 791, endPoint y: 86, distance: 121.3
click at [911, 105] on button "Scores" at bounding box center [969, 124] width 138 height 41
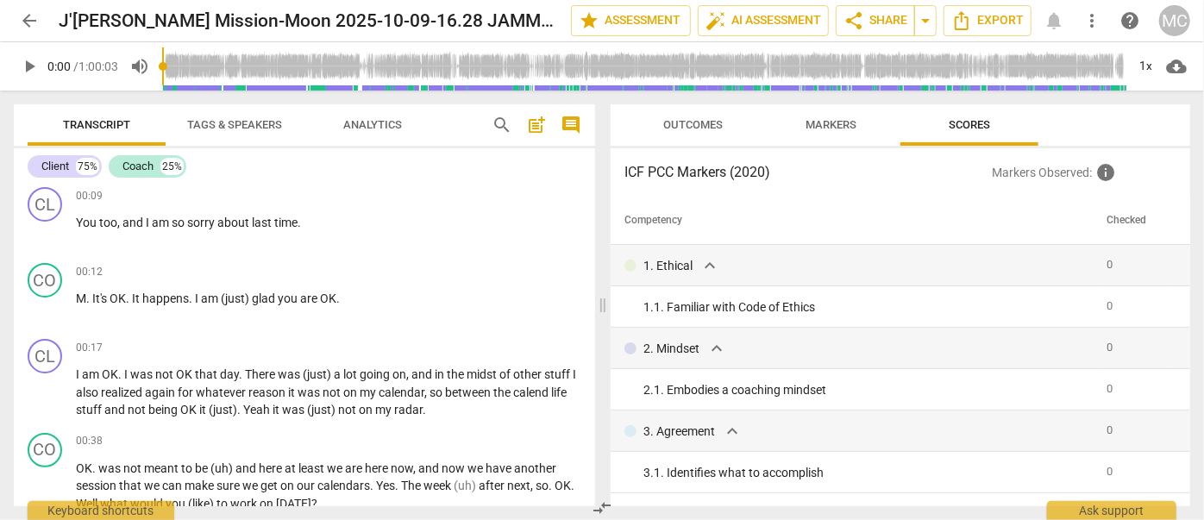
click at [28, 16] on span "arrow_back" at bounding box center [29, 20] width 21 height 21
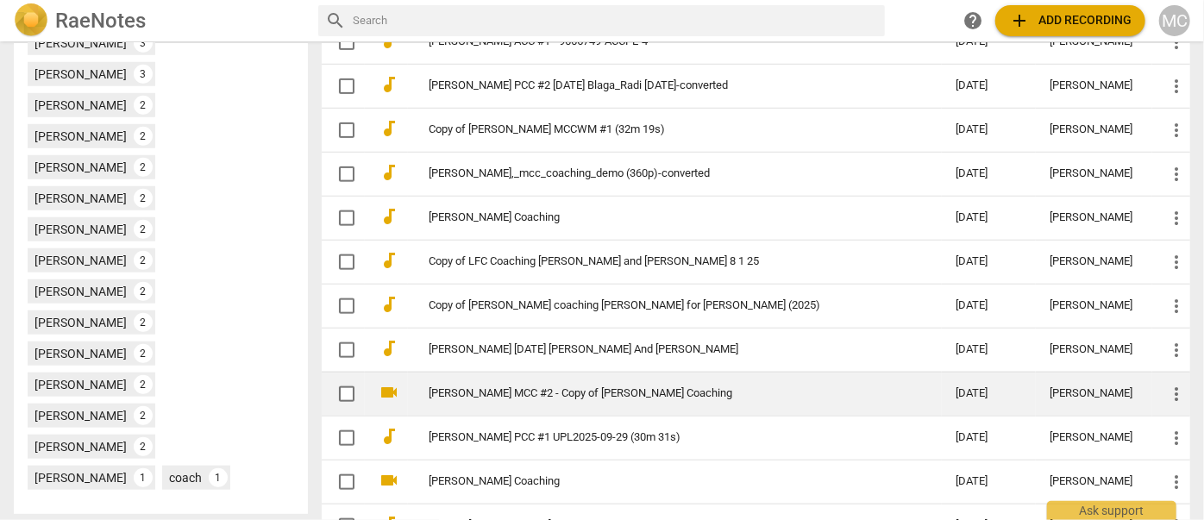
scroll to position [784, 0]
